Goal: Task Accomplishment & Management: Manage account settings

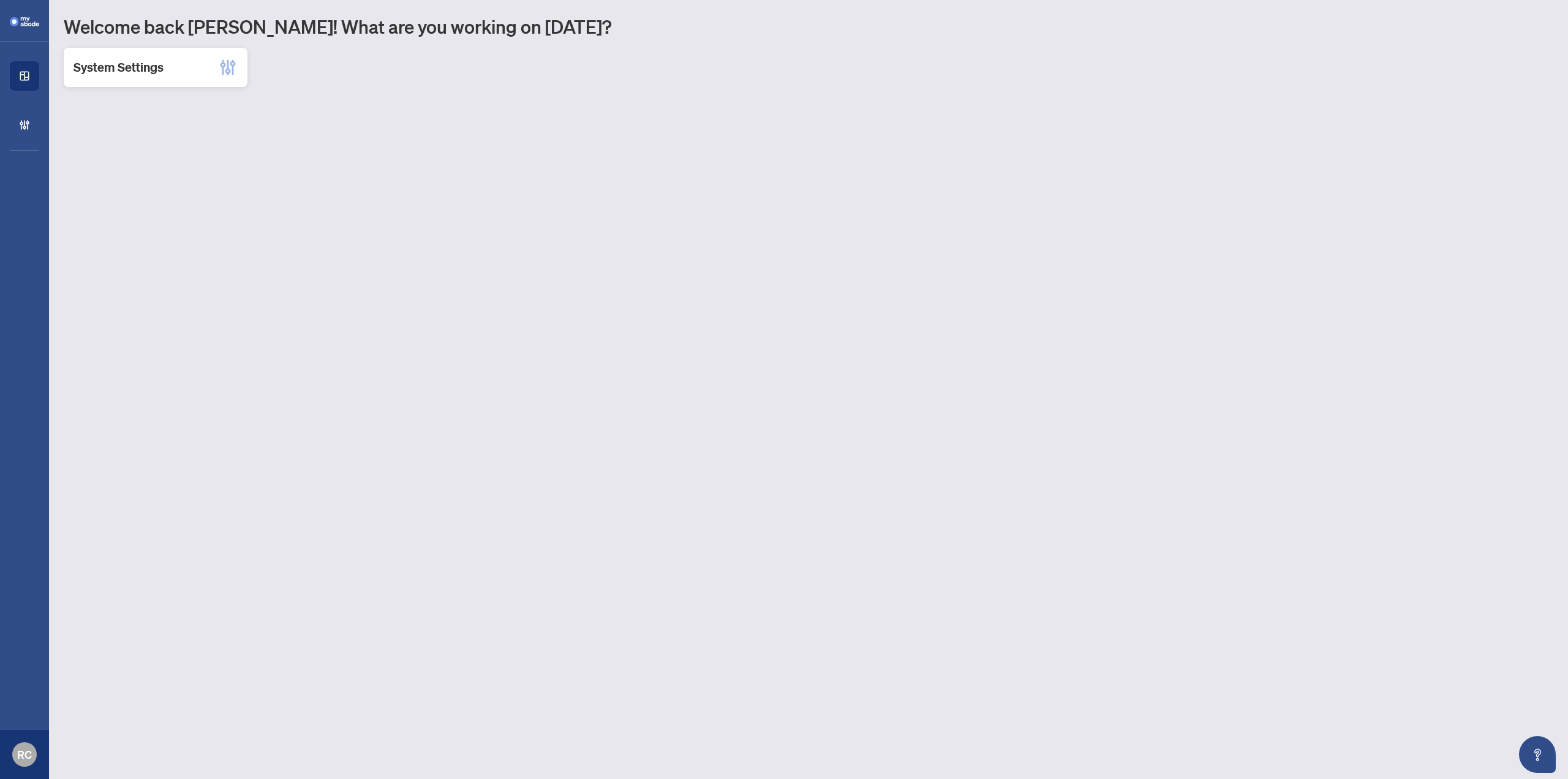
click at [164, 74] on div "System Settings" at bounding box center [155, 67] width 184 height 40
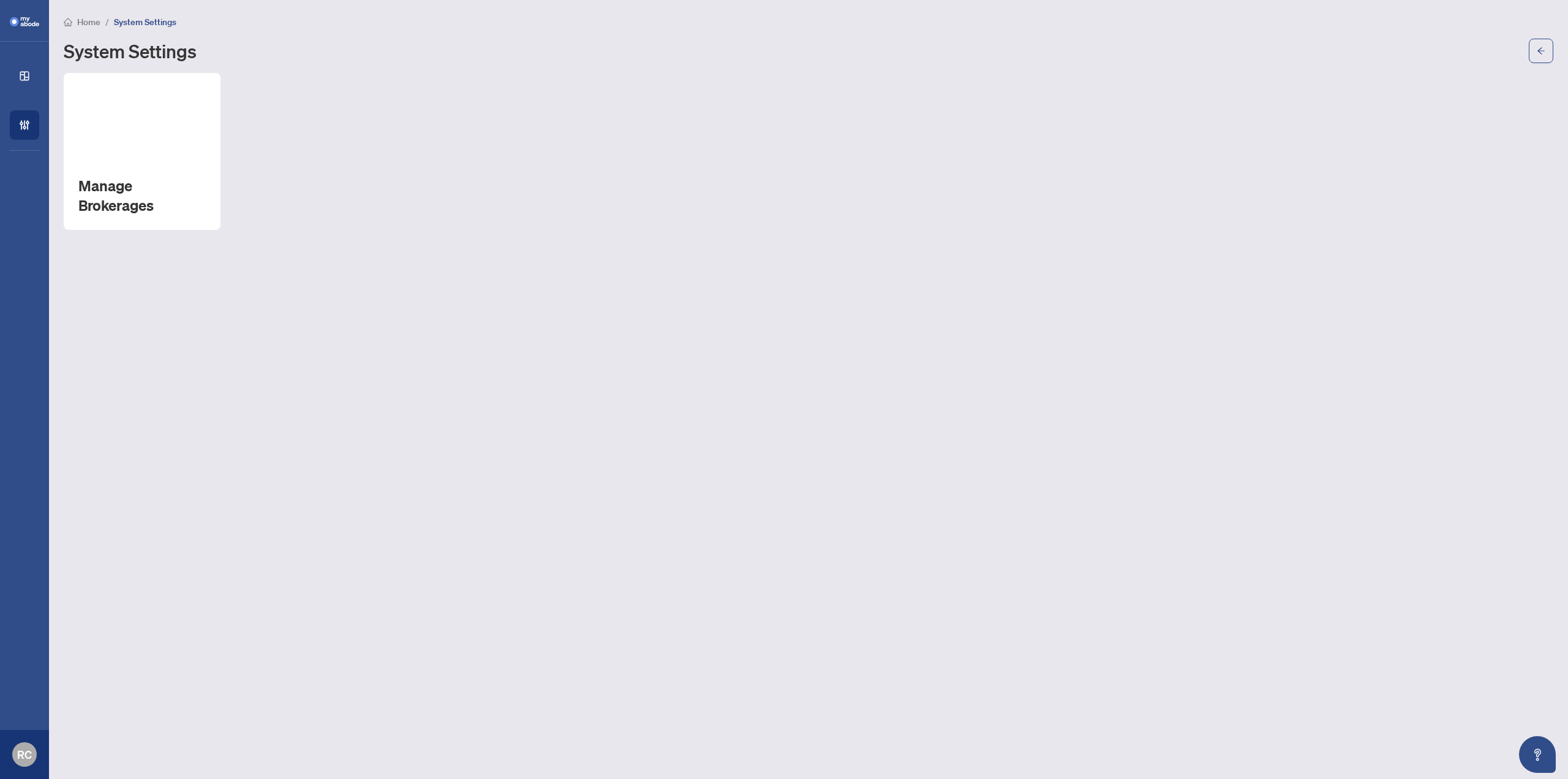
click at [186, 178] on h2 "Manage Brokerages" at bounding box center [142, 196] width 127 height 40
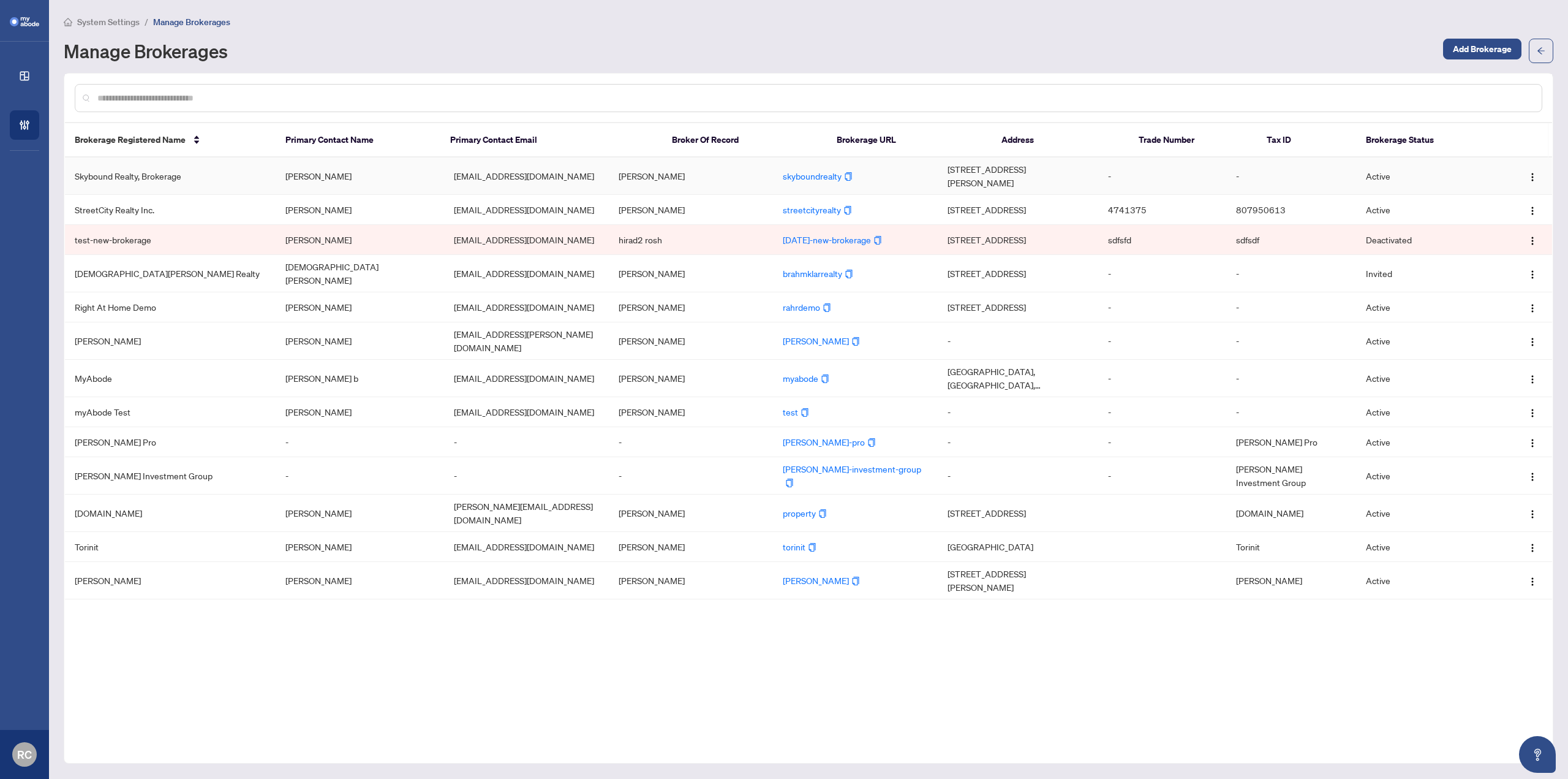
click at [174, 174] on td "Skybound Realty, Brokerage" at bounding box center [170, 176] width 211 height 37
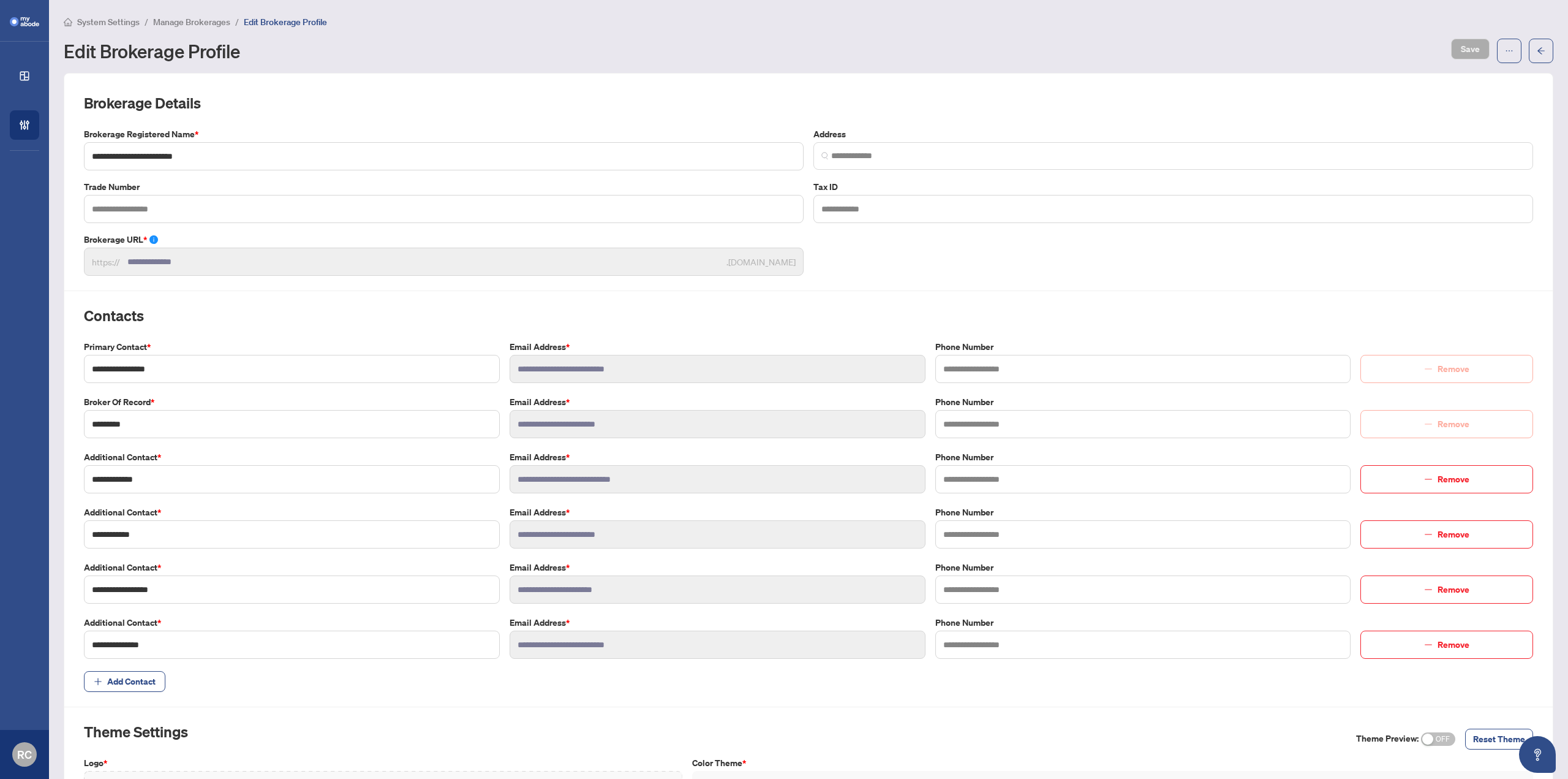
type input "**********"
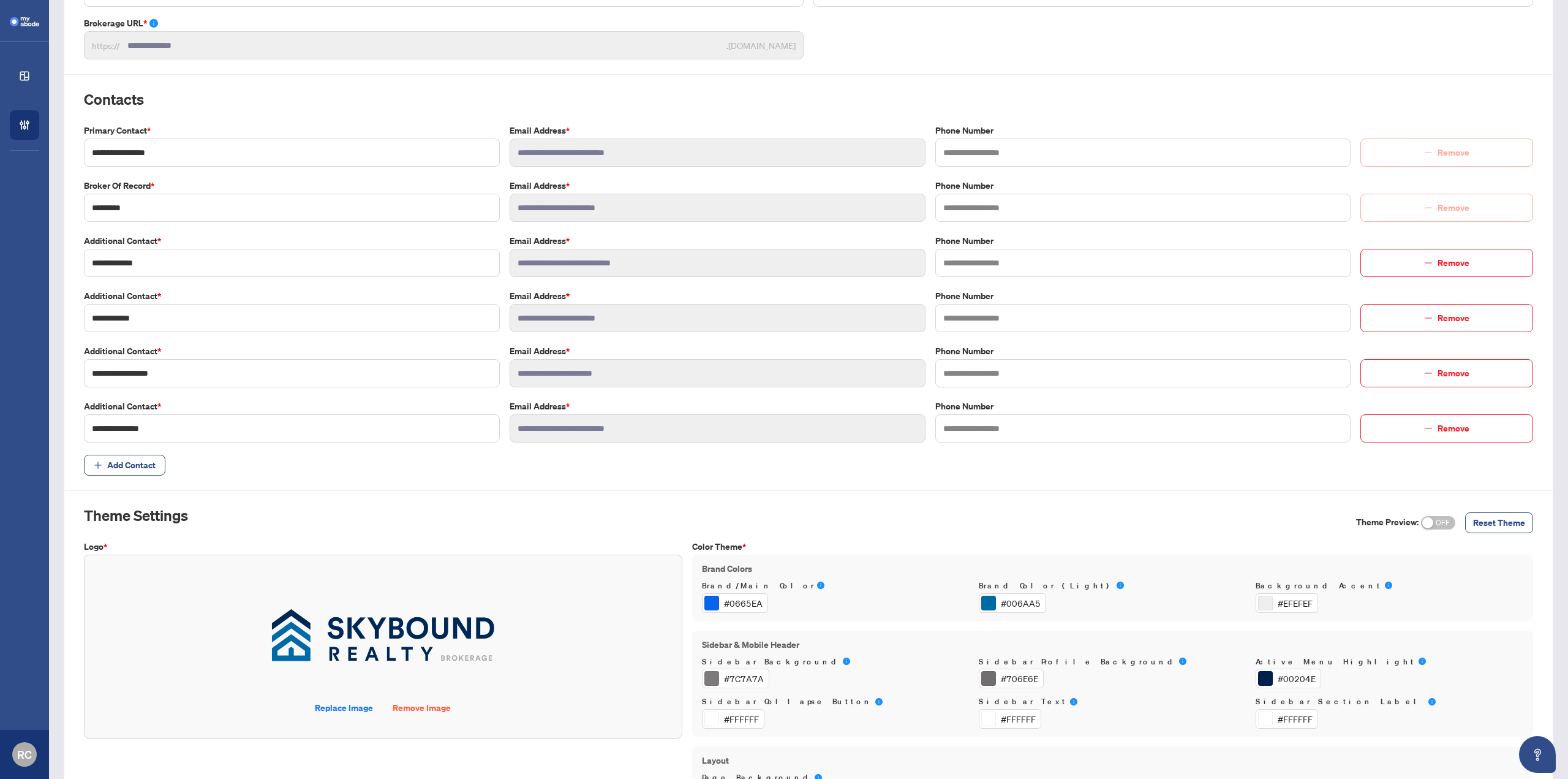
scroll to position [360, 0]
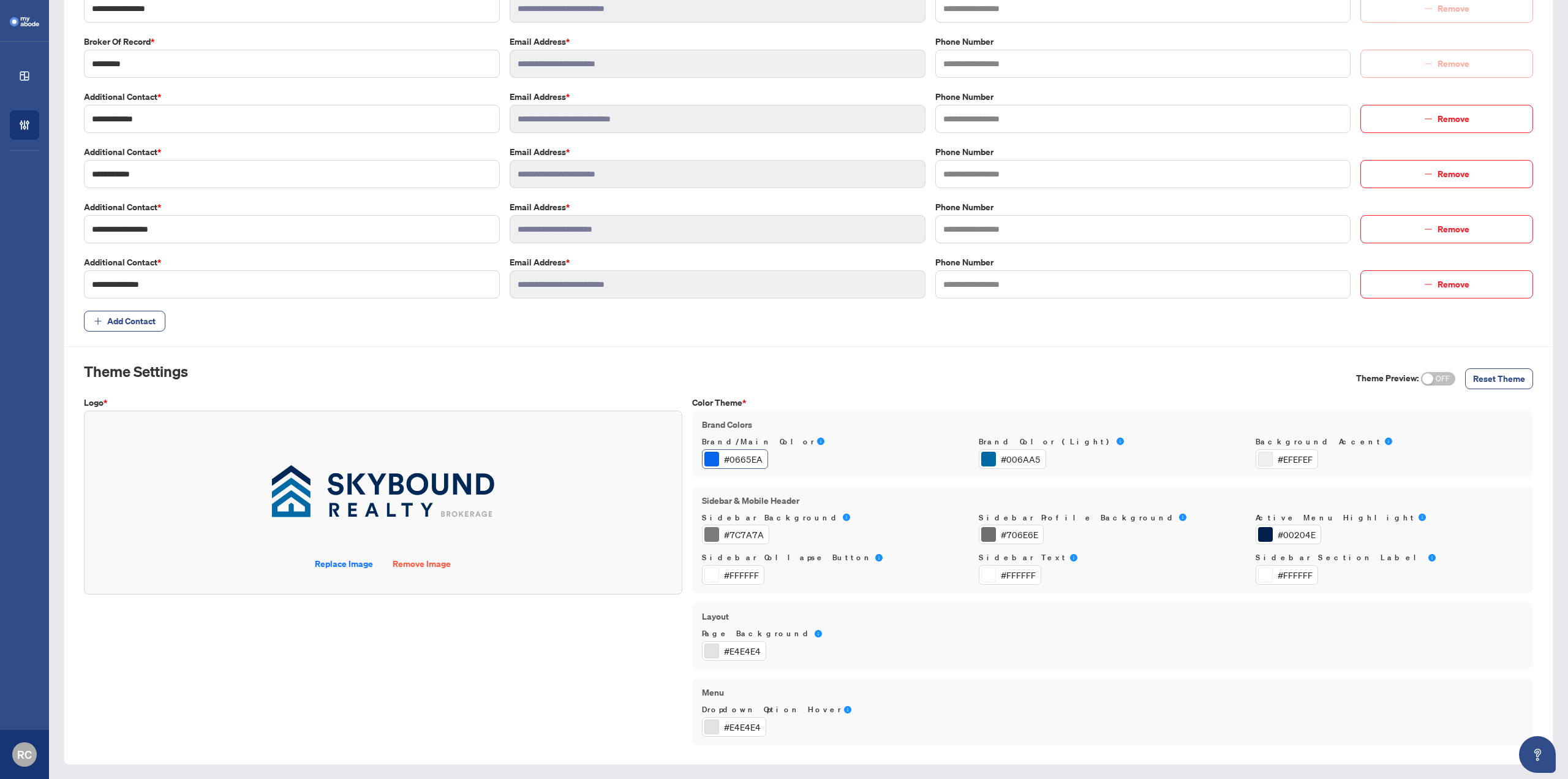
click at [731, 456] on div "#0665EA" at bounding box center [743, 458] width 39 height 13
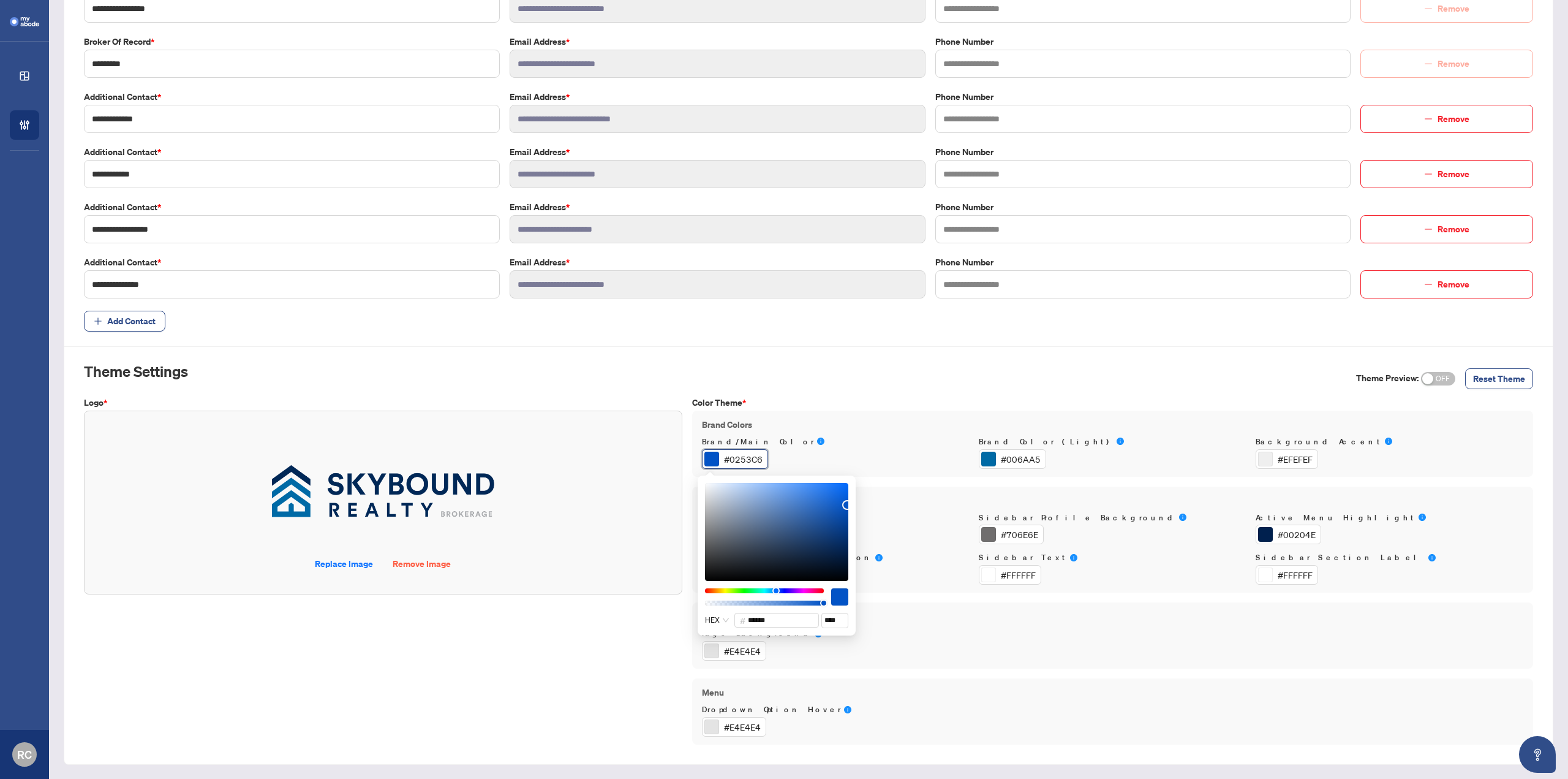
drag, startPoint x: 846, startPoint y: 492, endPoint x: 847, endPoint y: 505, distance: 13.0
click at [847, 505] on div at bounding box center [847, 504] width 9 height 10
type input "******"
click at [849, 505] on div "HEX # ****** ****" at bounding box center [776, 555] width 158 height 160
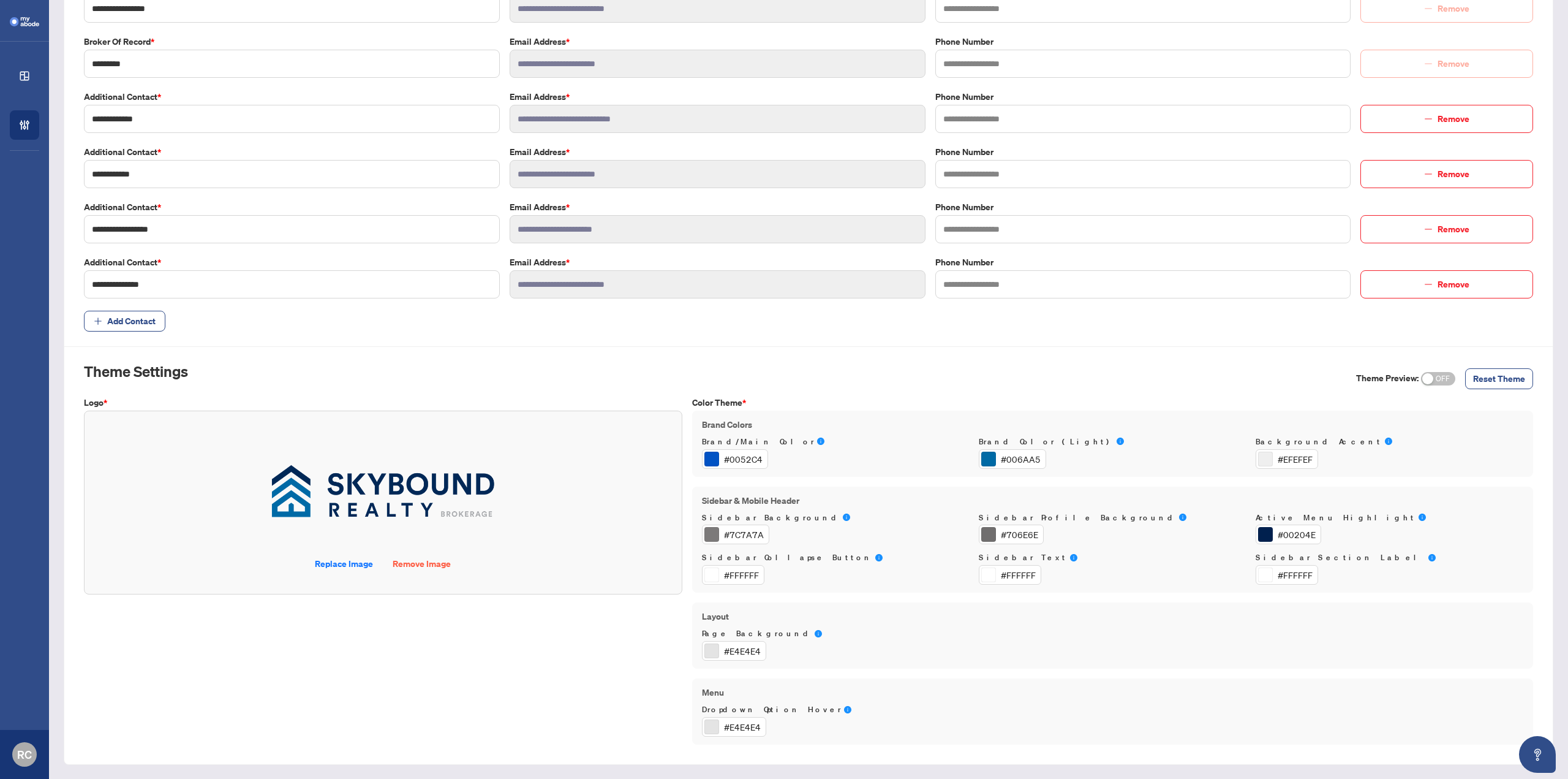
click at [864, 418] on label "Brand Colors" at bounding box center [1113, 424] width 822 height 13
click at [740, 459] on div "#0052C4" at bounding box center [743, 458] width 39 height 13
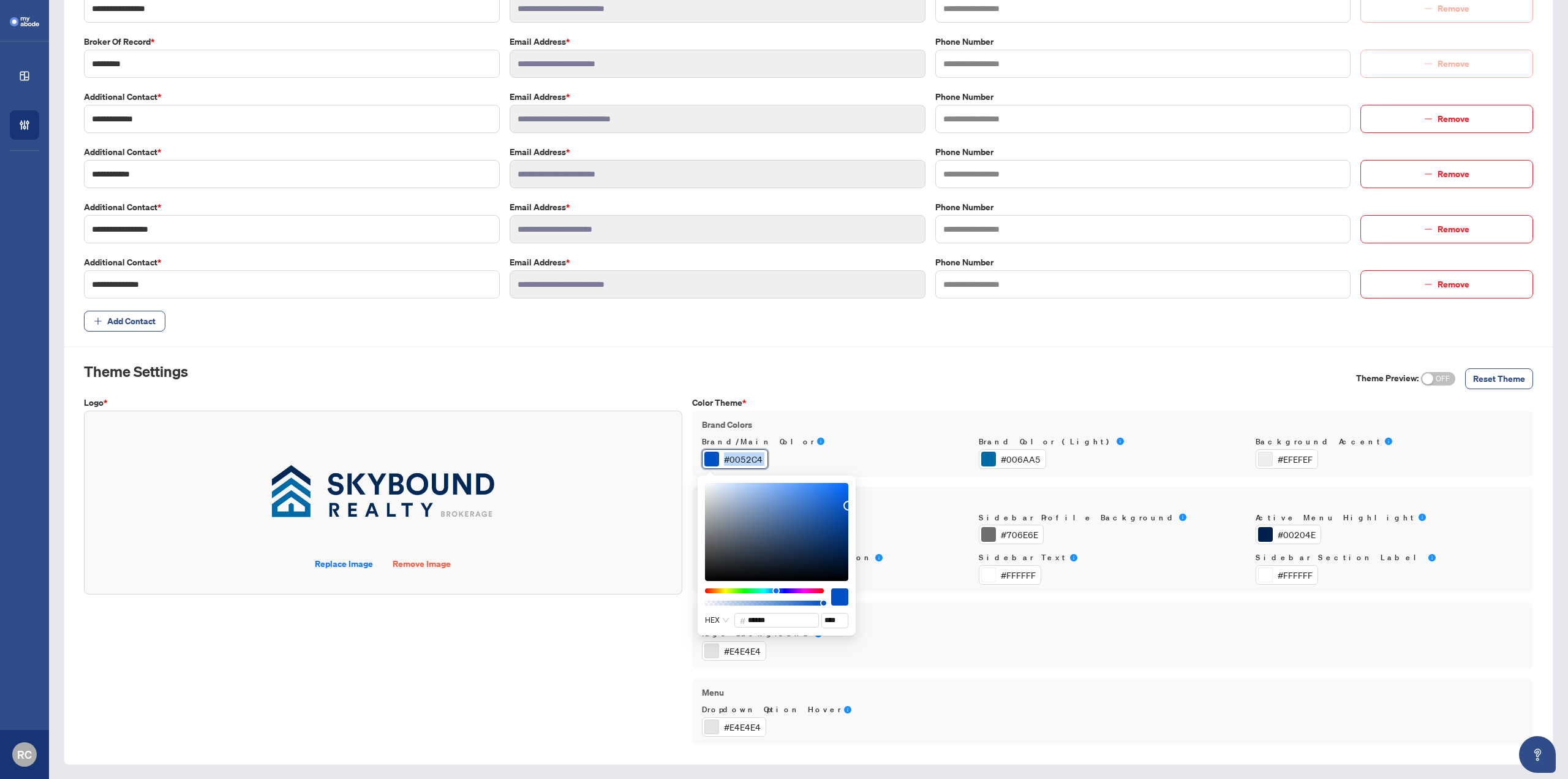
copy div "#0052C4"
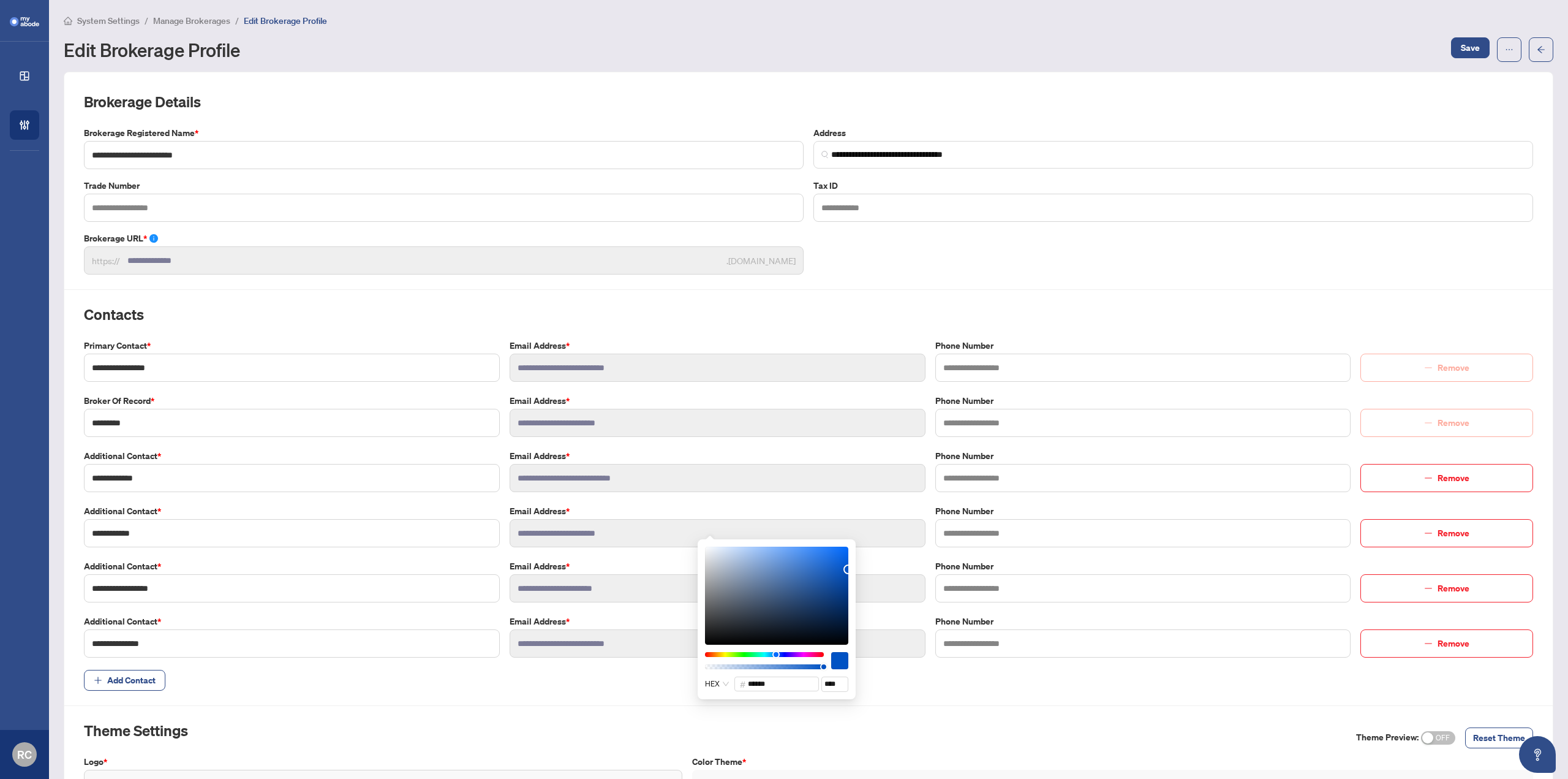
scroll to position [0, 0]
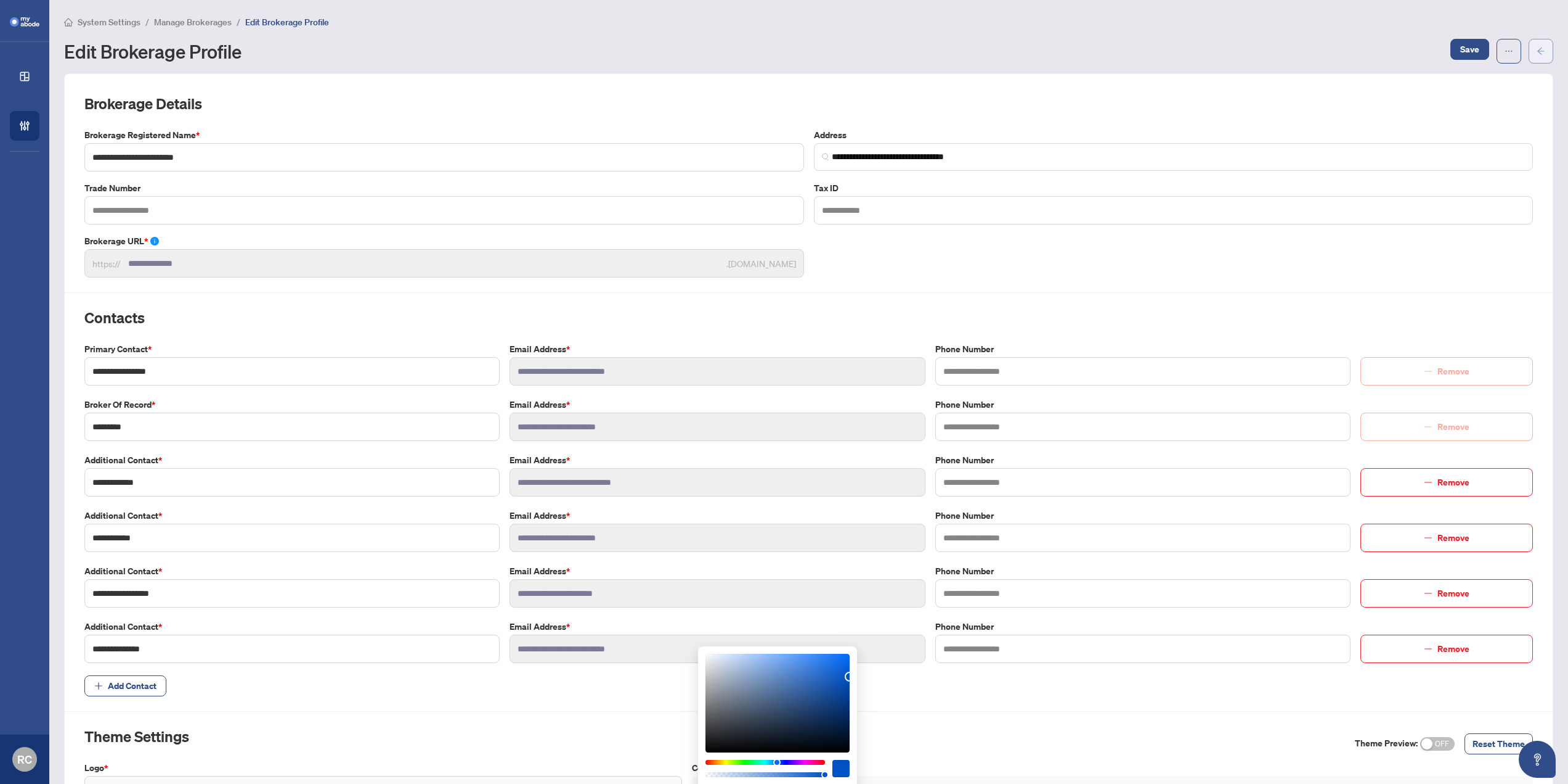
click at [1543, 56] on button "button" at bounding box center [1541, 51] width 25 height 25
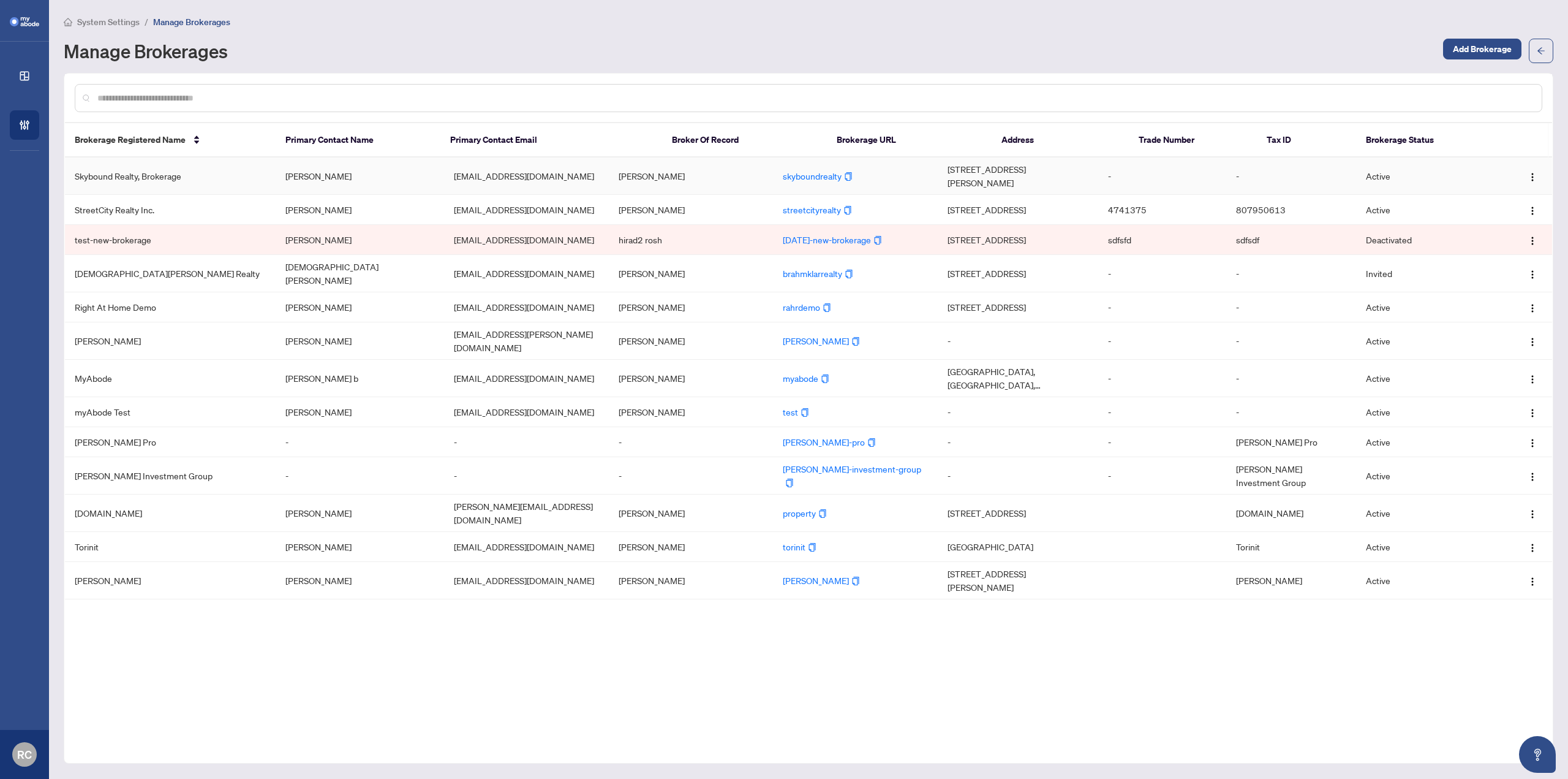
click at [267, 180] on td "Skybound Realty, Brokerage" at bounding box center [170, 176] width 211 height 37
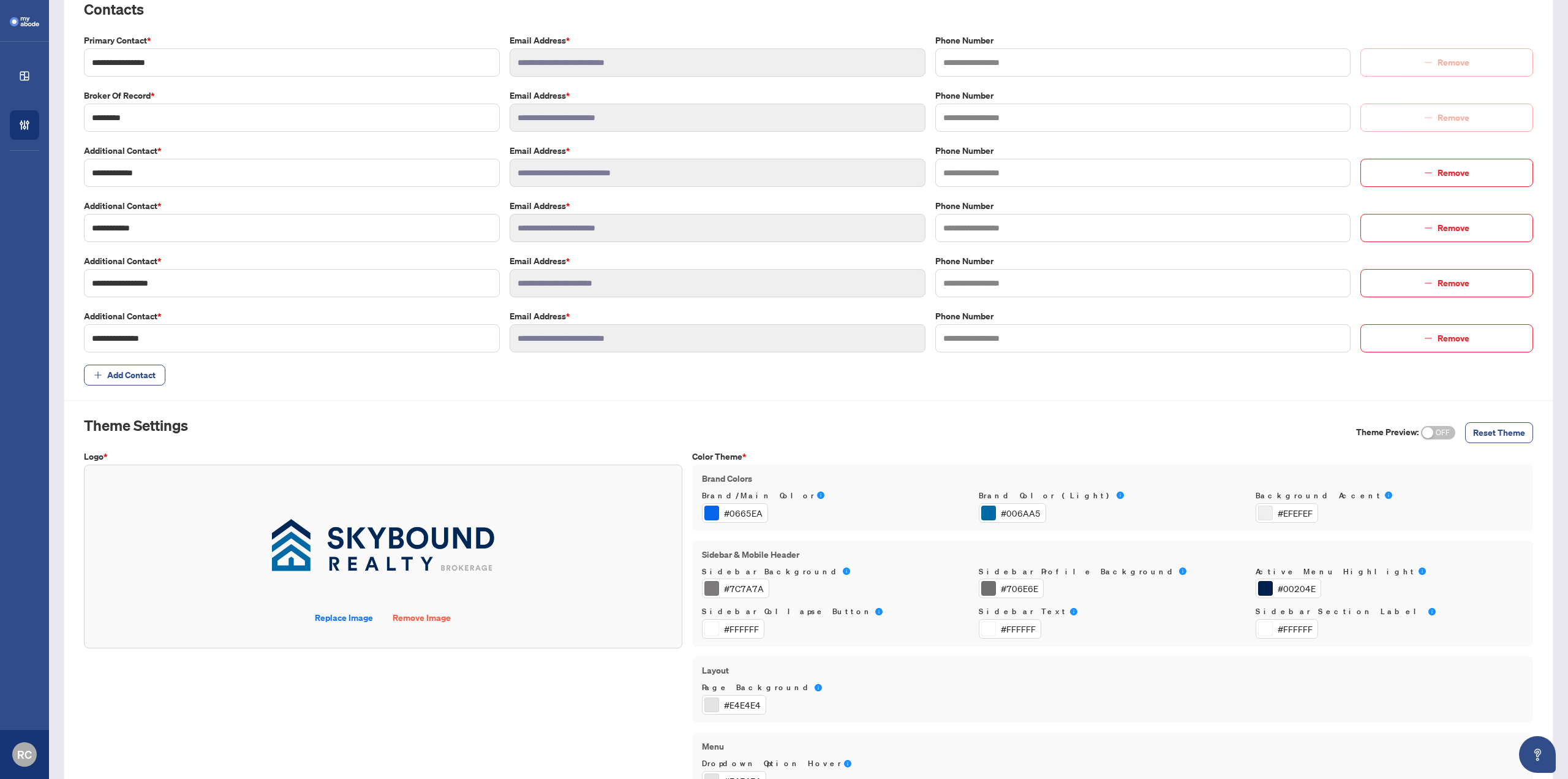
scroll to position [360, 0]
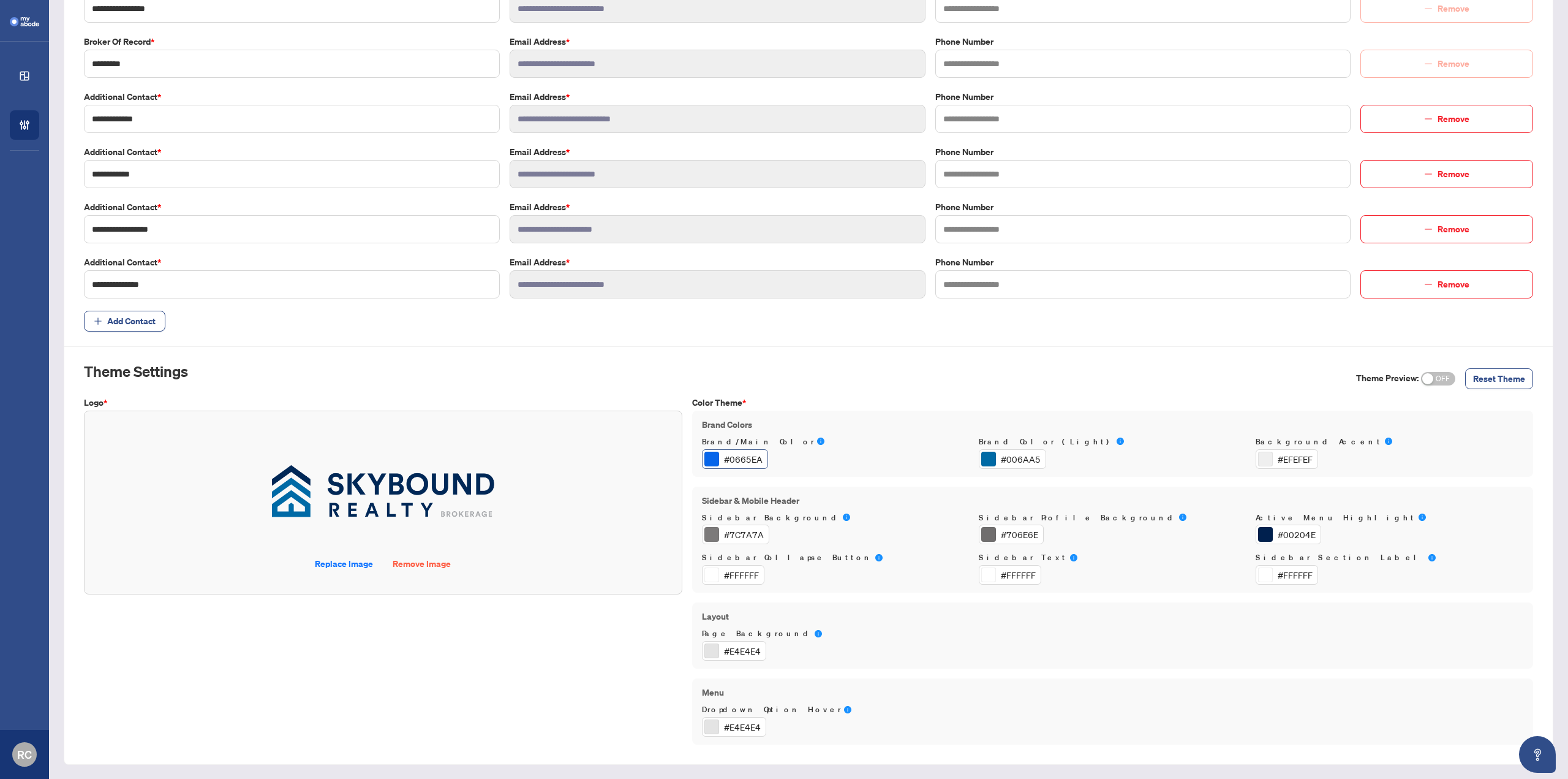
click at [738, 462] on div "#0665EA" at bounding box center [743, 458] width 39 height 13
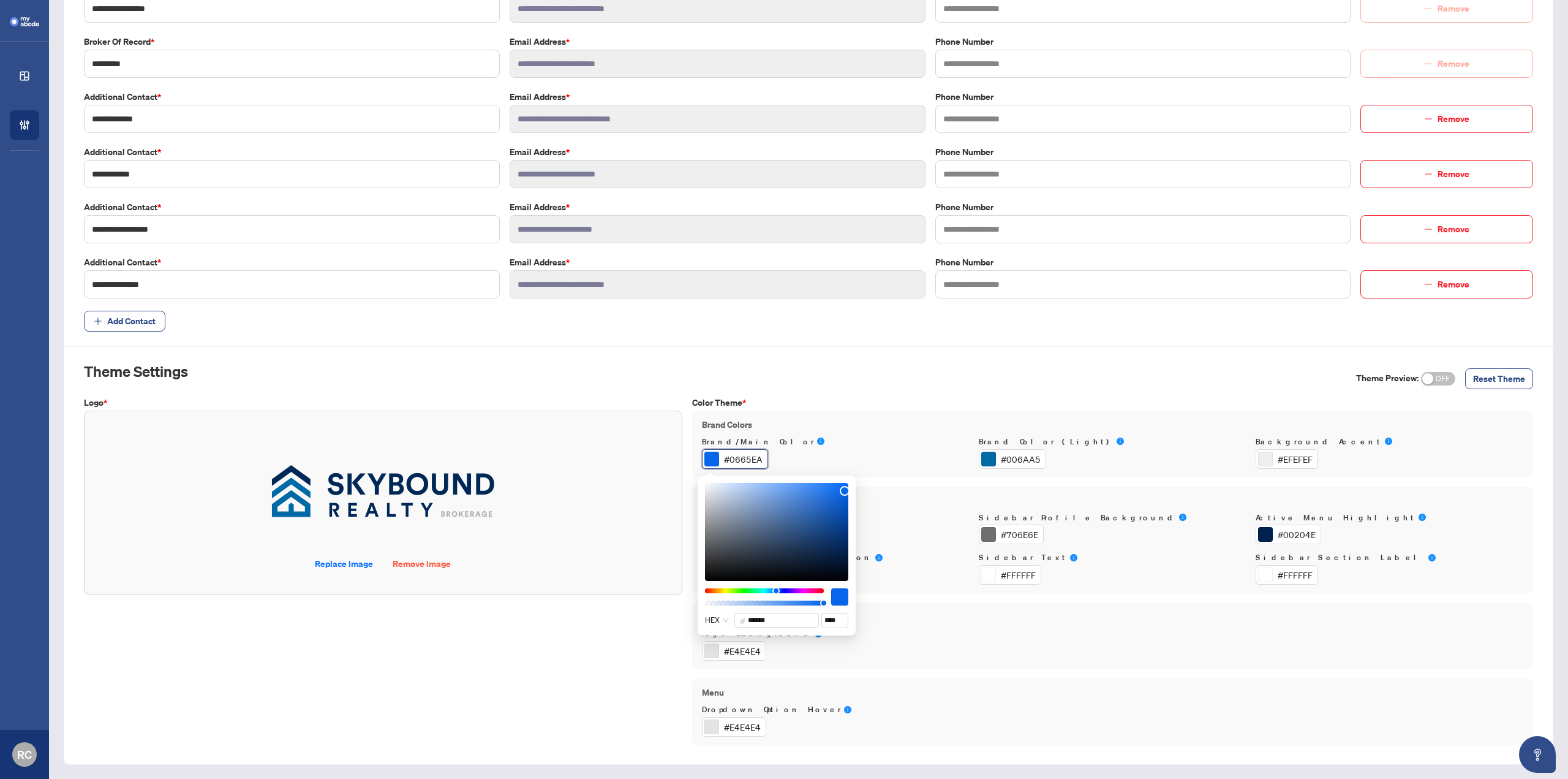
click at [741, 457] on div "#0665EA" at bounding box center [743, 458] width 39 height 13
drag, startPoint x: 790, startPoint y: 625, endPoint x: 728, endPoint y: 633, distance: 62.5
click at [728, 633] on div "HEX # ****** ****" at bounding box center [776, 555] width 158 height 160
paste input "text"
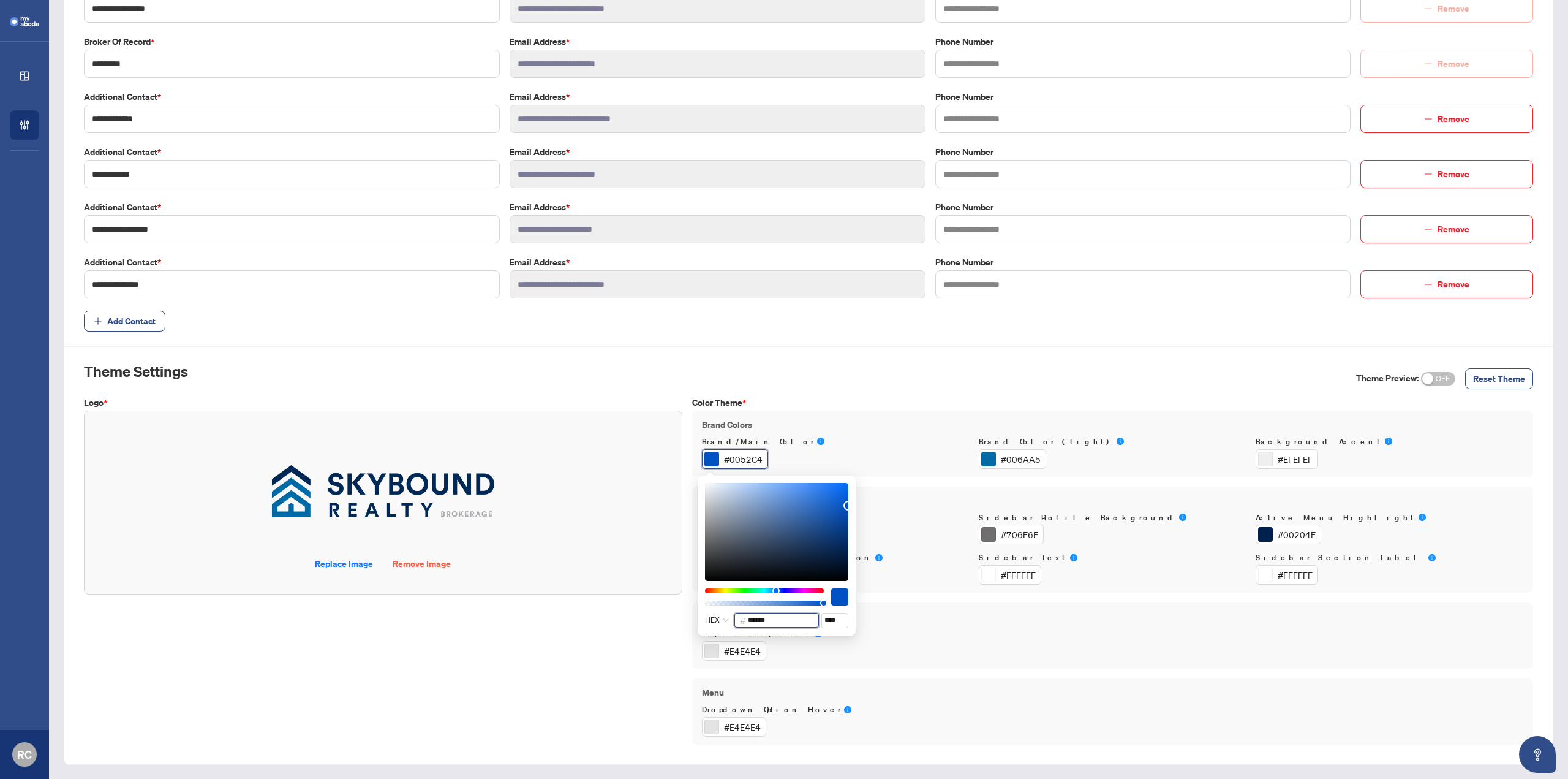
type input "******"
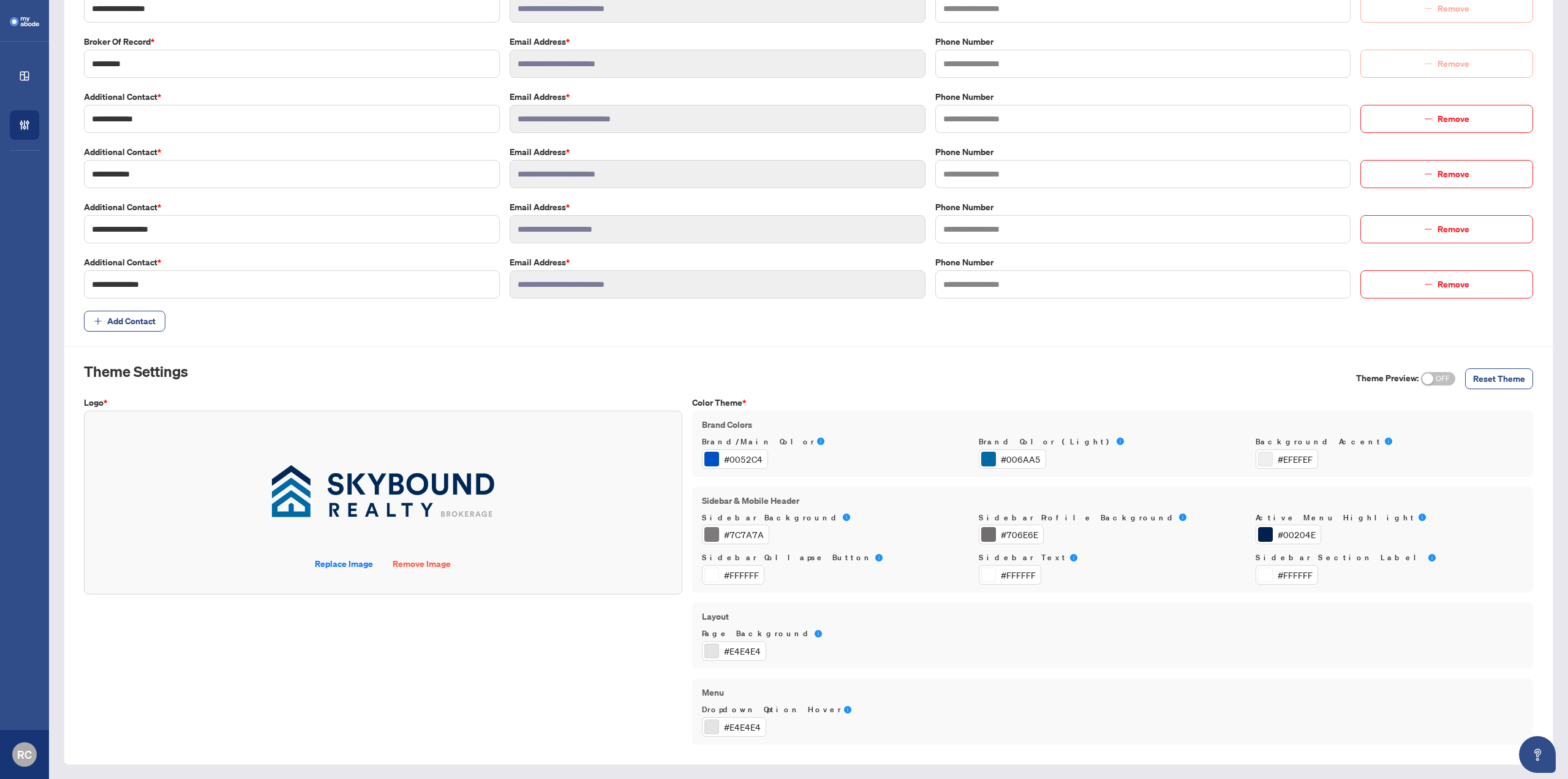
click at [892, 425] on label "Brand Colors" at bounding box center [1113, 424] width 822 height 13
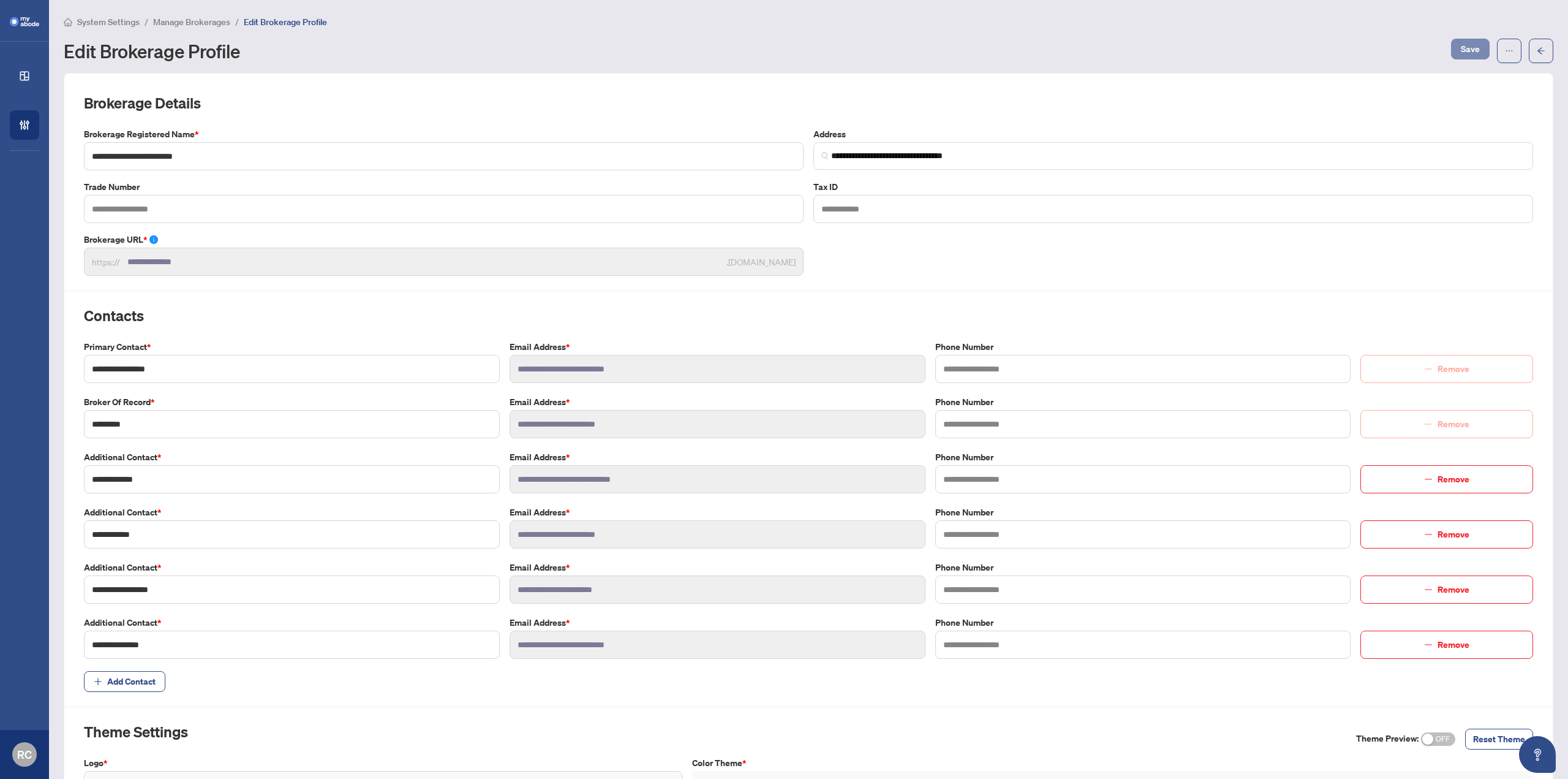
click at [1461, 55] on span "Save" at bounding box center [1471, 49] width 19 height 20
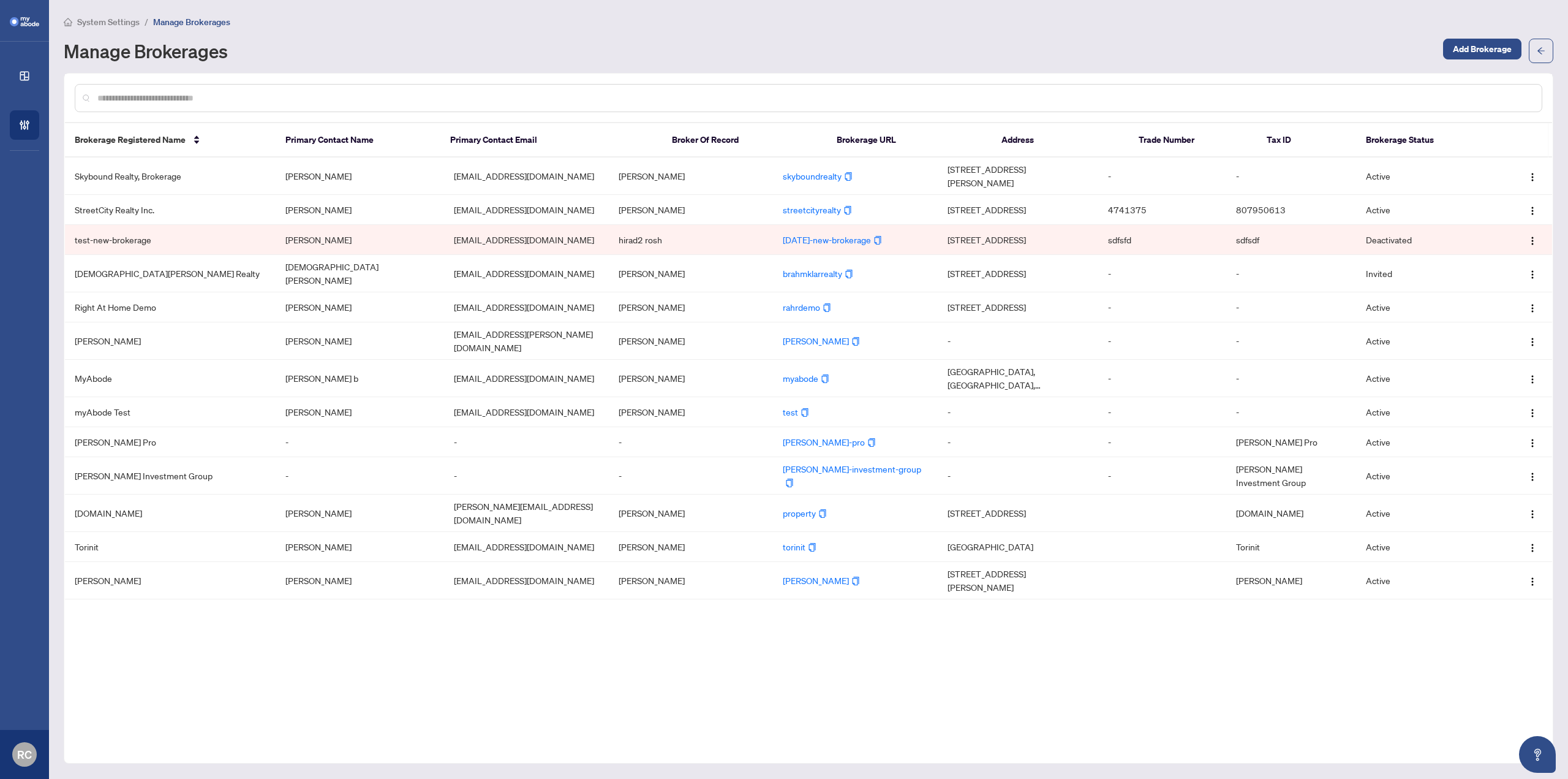
click at [1540, 53] on icon "arrow-left" at bounding box center [1541, 51] width 9 height 9
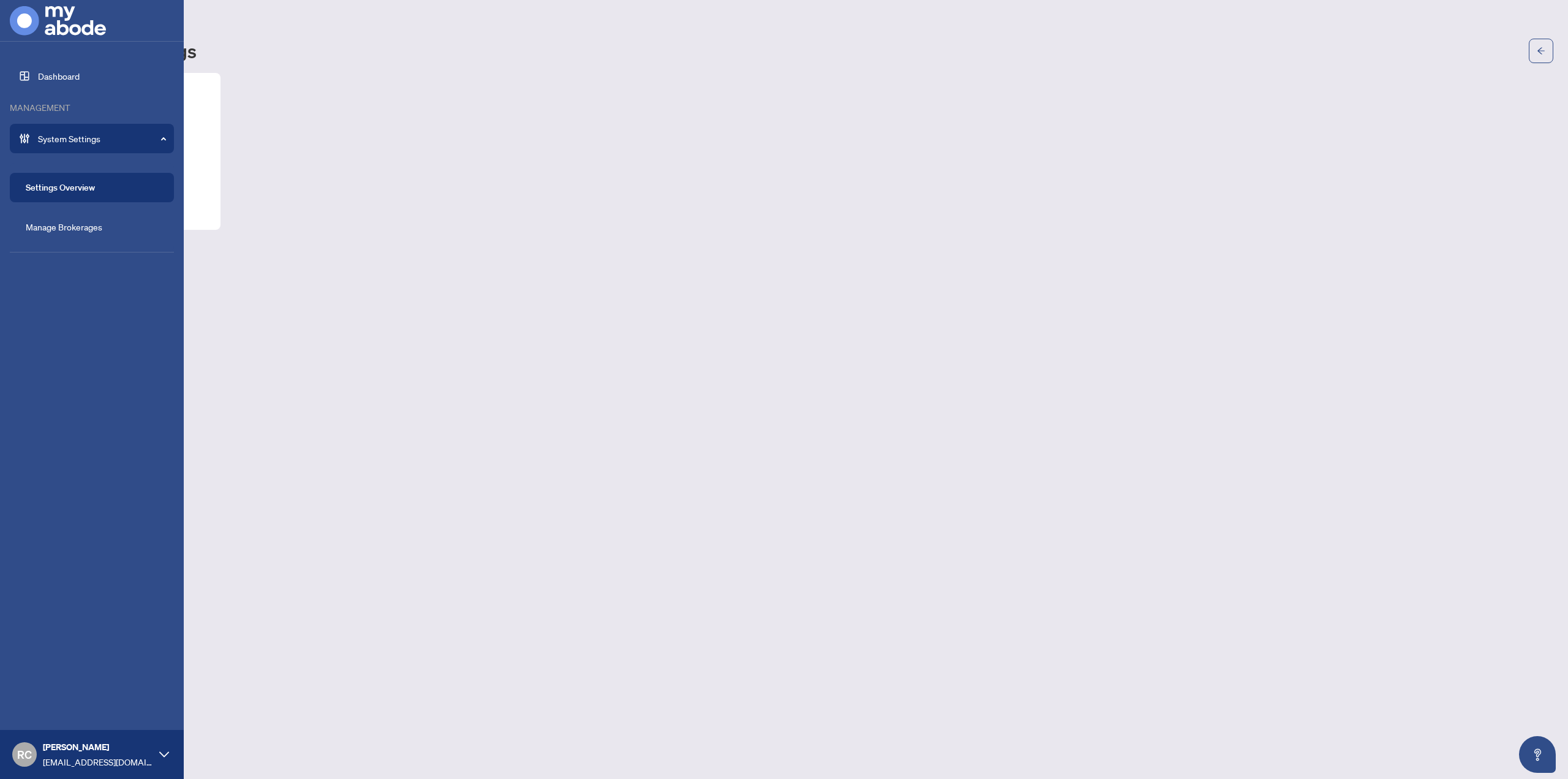
click at [37, 755] on div "RC [PERSON_NAME] [EMAIL_ADDRESS][DOMAIN_NAME]" at bounding box center [92, 754] width 184 height 49
click at [53, 700] on span "Logout" at bounding box center [49, 707] width 28 height 20
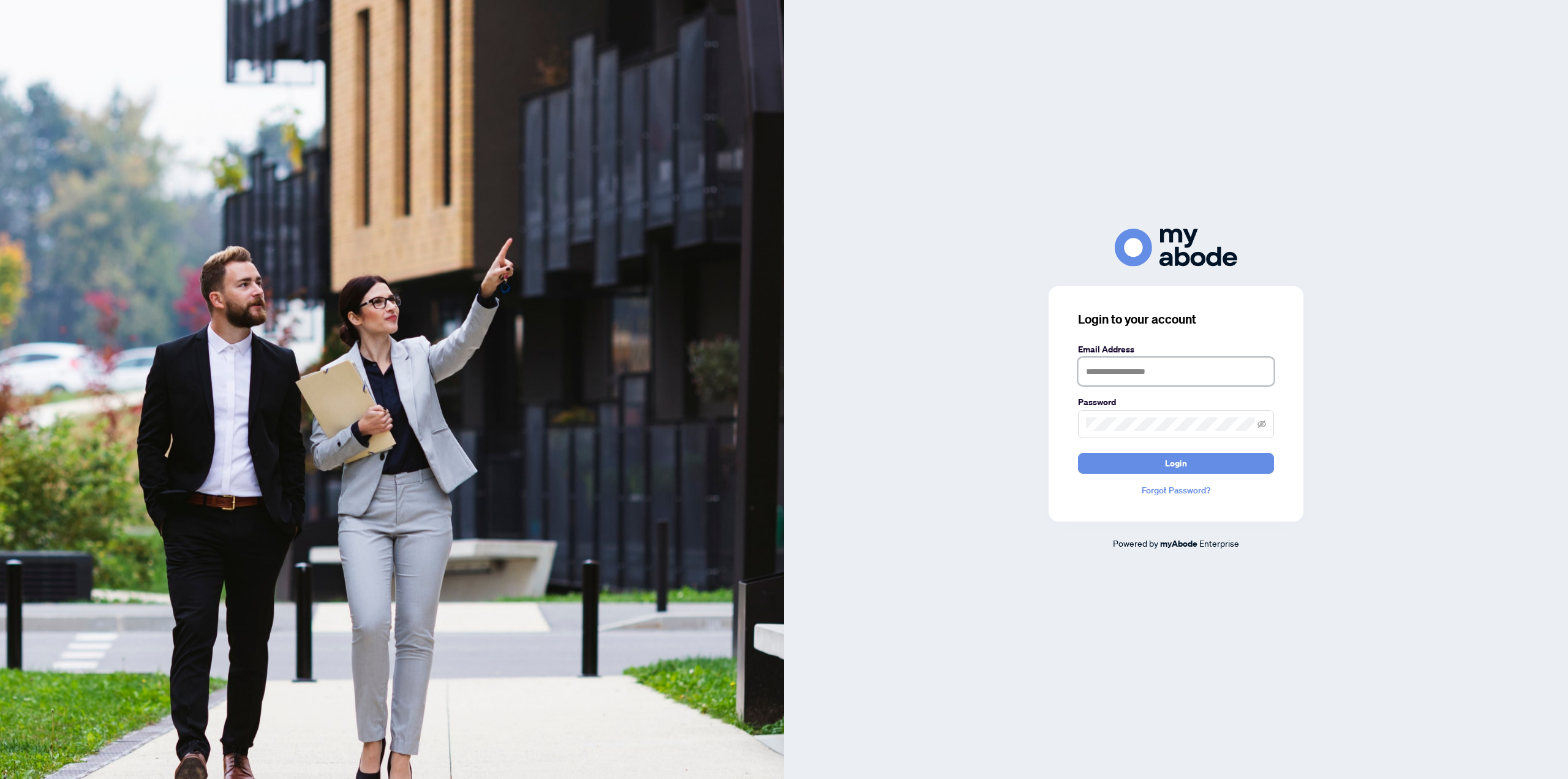
click at [1122, 375] on input "text" at bounding box center [1176, 371] width 196 height 28
type input "**********"
click at [1078, 453] on button "Login" at bounding box center [1176, 463] width 196 height 21
